Goal: Task Accomplishment & Management: Use online tool/utility

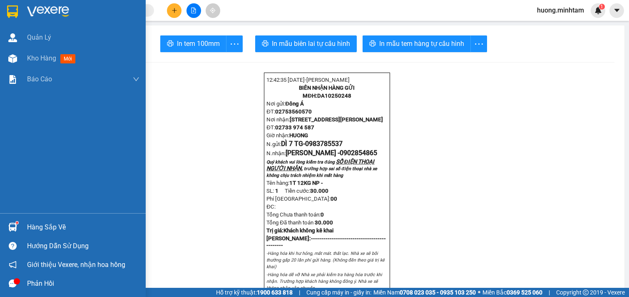
click at [38, 53] on div "Kho hàng mới" at bounding box center [83, 58] width 112 height 21
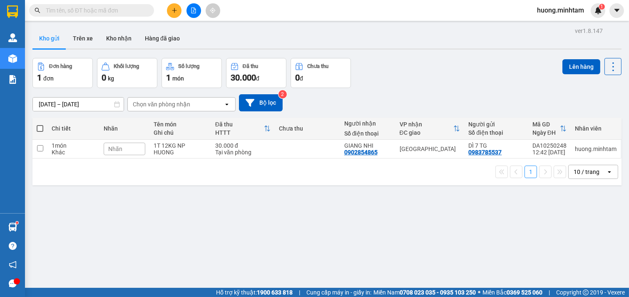
click at [43, 127] on th at bounding box center [39, 128] width 15 height 22
click at [39, 127] on span at bounding box center [40, 128] width 7 height 7
click at [40, 124] on input "checkbox" at bounding box center [40, 124] width 0 height 0
checkbox input "true"
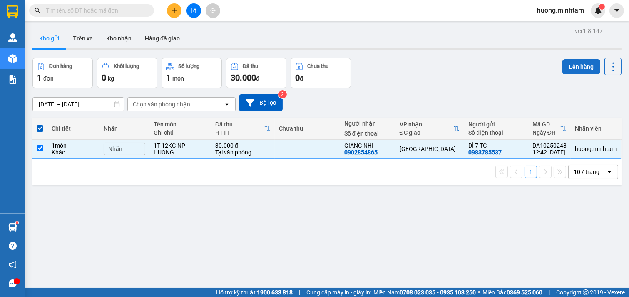
click at [576, 69] on button "Lên hàng" at bounding box center [582, 66] width 38 height 15
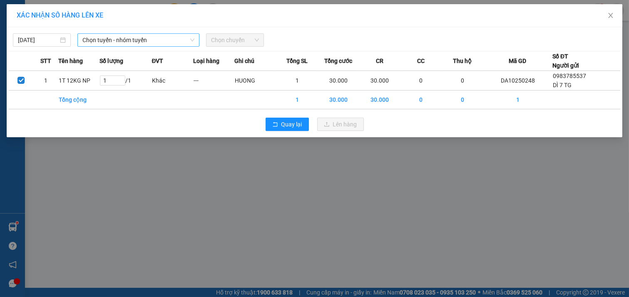
click at [185, 39] on span "Chọn tuyến - nhóm tuyến" at bounding box center [138, 40] width 112 height 12
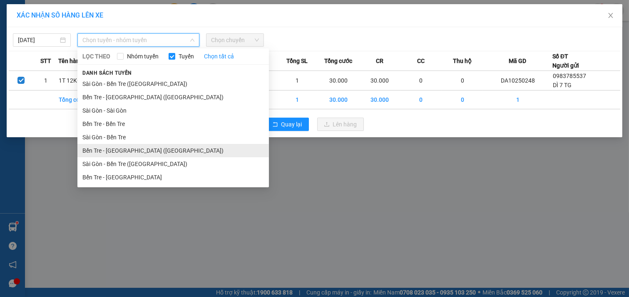
click at [125, 152] on li "Bến Tre - [GEOGRAPHIC_DATA] ([GEOGRAPHIC_DATA])" at bounding box center [173, 150] width 192 height 13
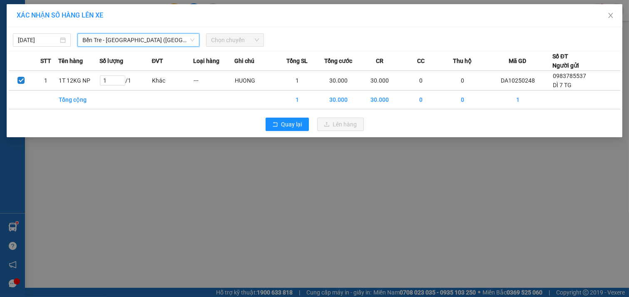
drag, startPoint x: 252, startPoint y: 37, endPoint x: 257, endPoint y: 38, distance: 4.6
click at [252, 38] on span "Chọn chuyến" at bounding box center [235, 40] width 48 height 12
click at [247, 40] on span "Chọn chuyến" at bounding box center [235, 40] width 48 height 12
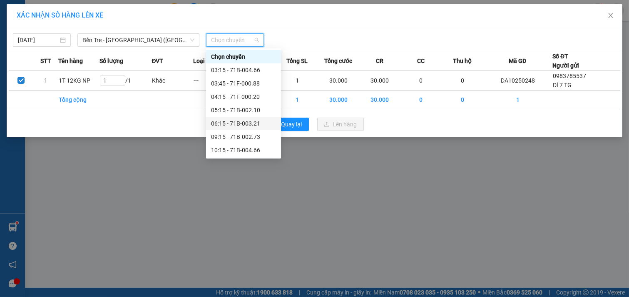
scroll to position [67, 0]
click at [245, 125] on div "13:15 - 71B-002.10" at bounding box center [243, 123] width 65 height 9
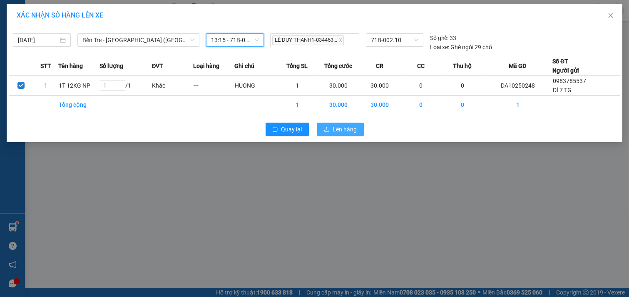
click at [347, 124] on button "Lên hàng" at bounding box center [340, 128] width 47 height 13
